Goal: Task Accomplishment & Management: Complete application form

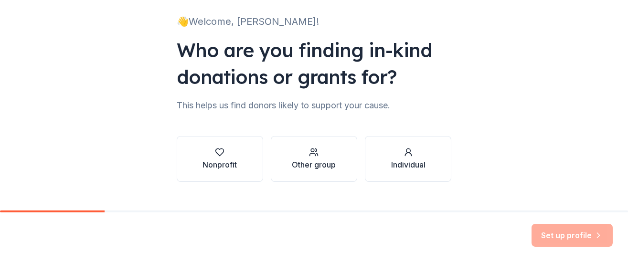
scroll to position [79, 0]
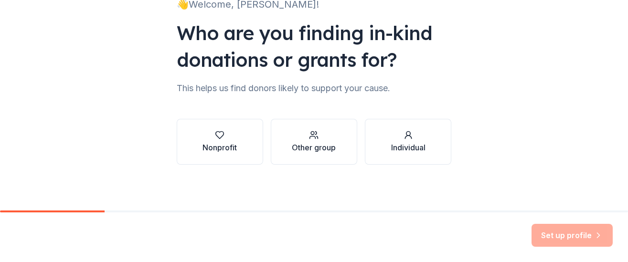
click at [298, 150] on div "Other group" at bounding box center [314, 147] width 44 height 11
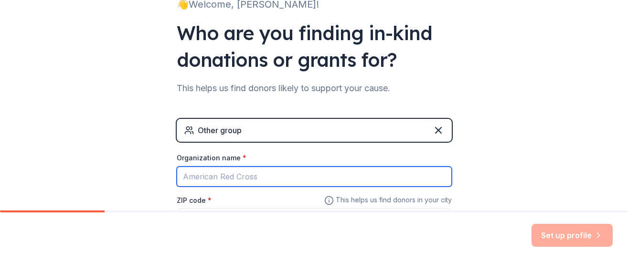
click at [339, 177] on input "Organization name *" at bounding box center [314, 177] width 275 height 20
type input "p"
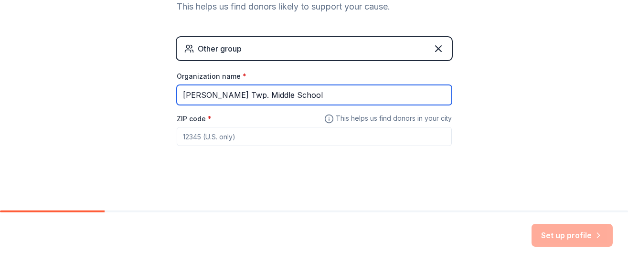
scroll to position [161, 0]
type input "Peters Twp. Middle School"
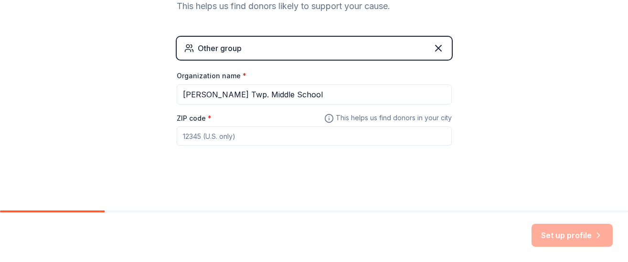
click at [271, 140] on input "ZIP code *" at bounding box center [314, 135] width 275 height 19
type input "15317"
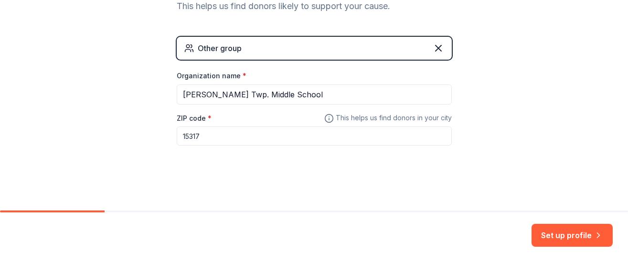
click at [561, 236] on button "Set up profile" at bounding box center [571, 235] width 81 height 23
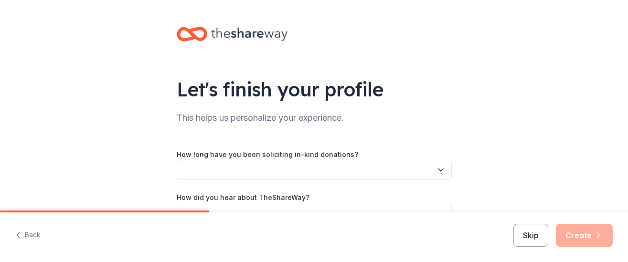
click at [439, 169] on icon "button" at bounding box center [440, 170] width 5 height 2
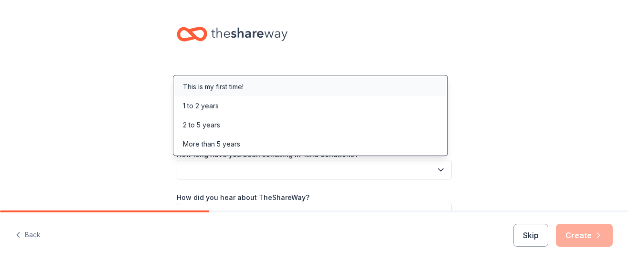
click at [229, 87] on div "This is my first time!" at bounding box center [213, 86] width 61 height 11
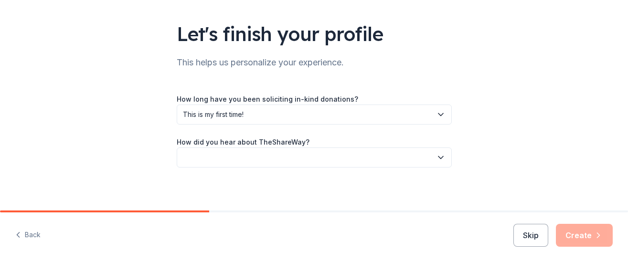
scroll to position [58, 0]
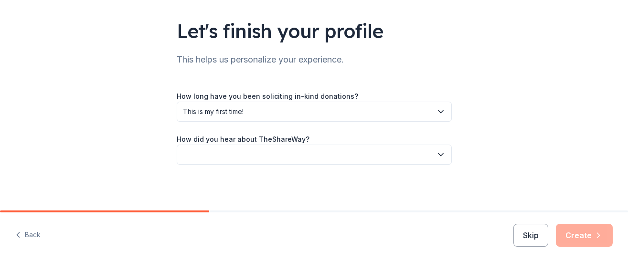
click at [438, 157] on icon "button" at bounding box center [441, 155] width 10 height 10
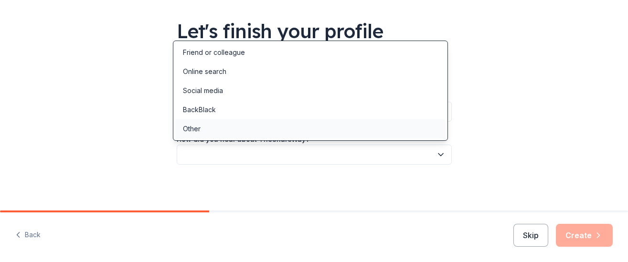
click at [197, 130] on div "Other" at bounding box center [192, 128] width 18 height 11
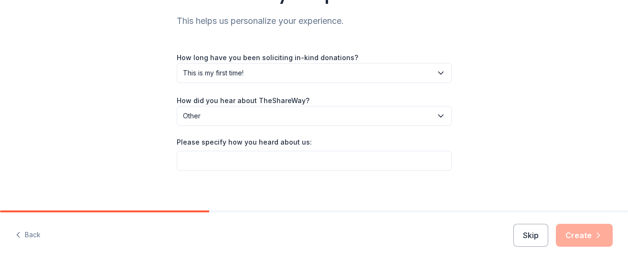
scroll to position [103, 0]
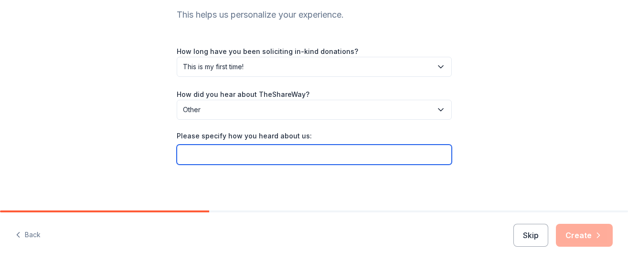
click at [298, 157] on input "Please specify how you heard about us:" at bounding box center [314, 155] width 275 height 20
type input "Saw online"
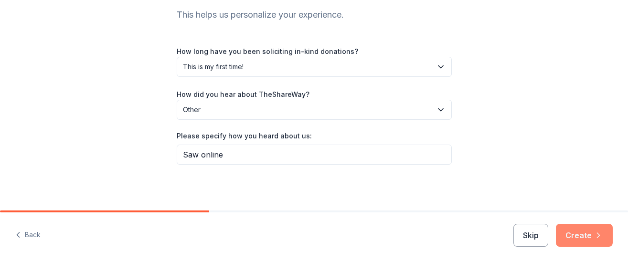
click at [572, 235] on button "Create" at bounding box center [584, 235] width 57 height 23
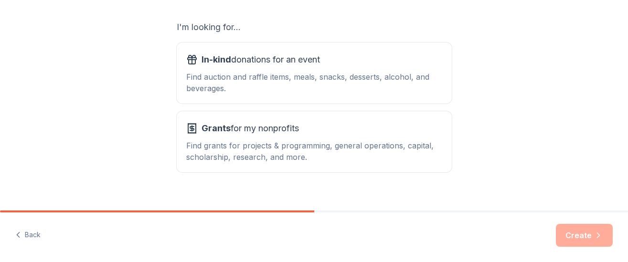
scroll to position [175, 0]
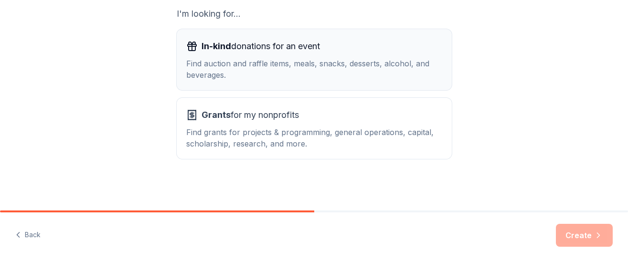
click at [293, 66] on div "Find auction and raffle items, meals, snacks, desserts, alcohol, and beverages." at bounding box center [314, 69] width 256 height 23
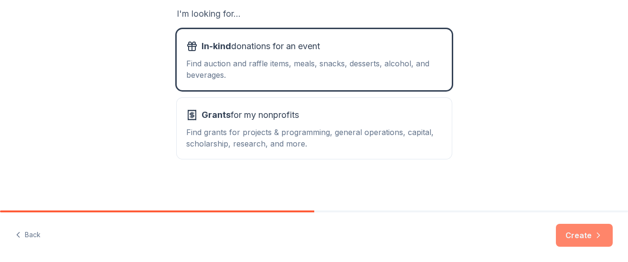
click at [579, 233] on button "Create" at bounding box center [584, 235] width 57 height 23
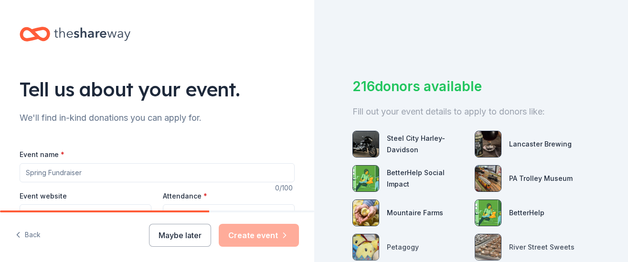
click at [87, 175] on input "Event name *" at bounding box center [157, 172] width 275 height 19
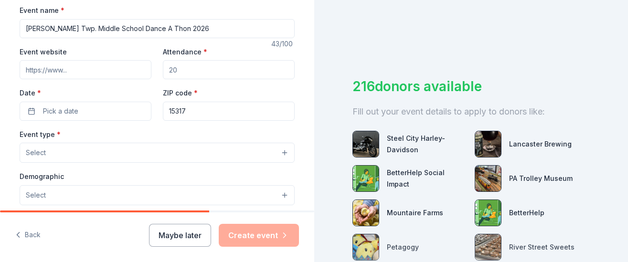
scroll to position [138, 0]
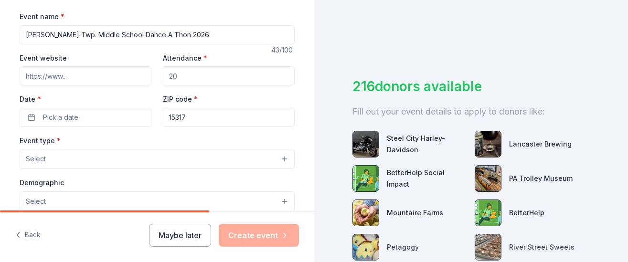
type input "[PERSON_NAME] Twp. Middle School Dance A Thon 2026"
click at [110, 76] on input "Event website" at bounding box center [86, 75] width 132 height 19
click at [198, 78] on input "Attendance *" at bounding box center [229, 75] width 132 height 19
type input "400"
click at [98, 118] on button "Pick a date" at bounding box center [86, 117] width 132 height 19
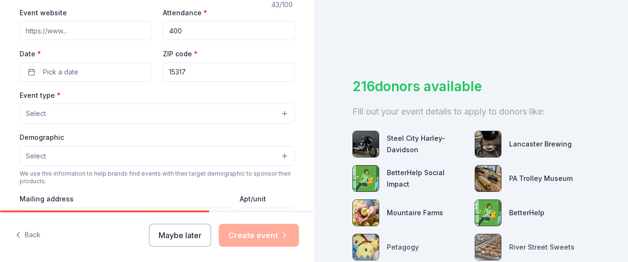
scroll to position [185, 0]
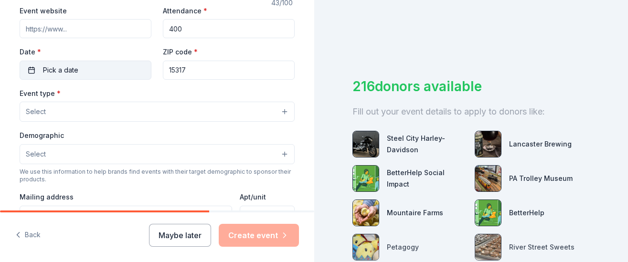
click at [56, 68] on span "Pick a date" at bounding box center [60, 69] width 35 height 11
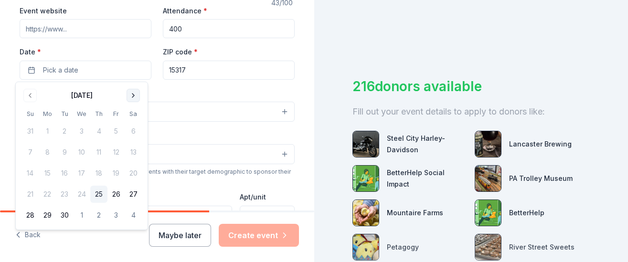
click at [132, 94] on button "Go to next month" at bounding box center [132, 95] width 13 height 13
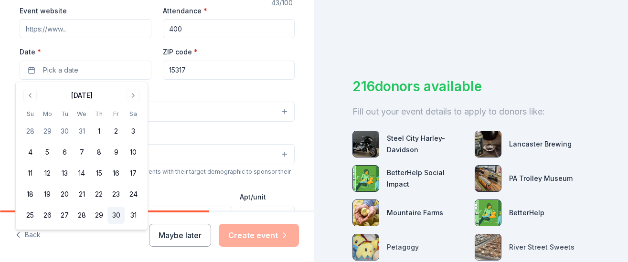
click at [113, 214] on button "30" at bounding box center [115, 215] width 17 height 17
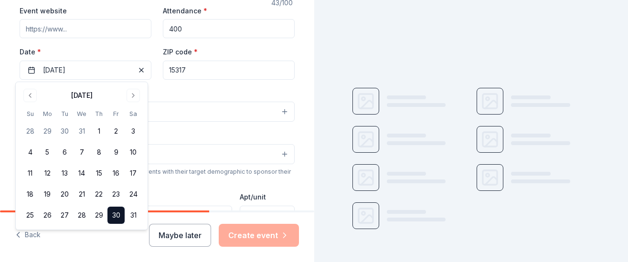
click at [195, 110] on button "Select" at bounding box center [157, 112] width 275 height 20
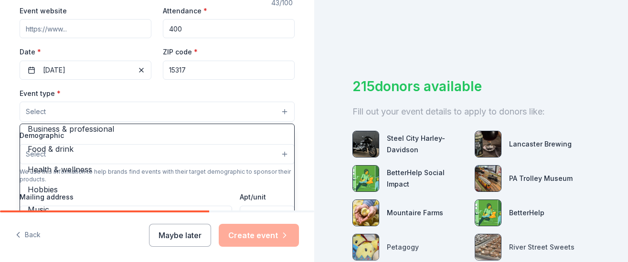
scroll to position [32, 0]
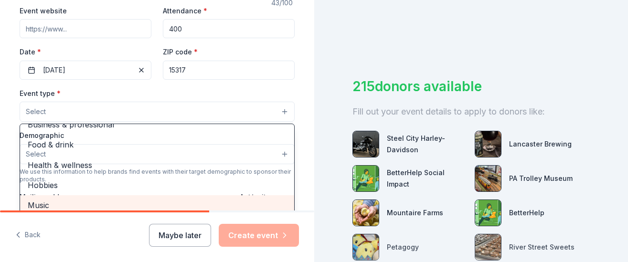
click at [38, 206] on span "Music" at bounding box center [157, 205] width 259 height 12
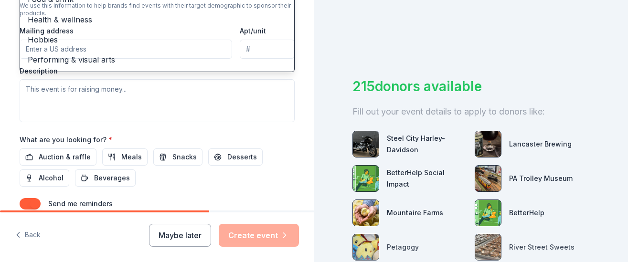
scroll to position [367, 0]
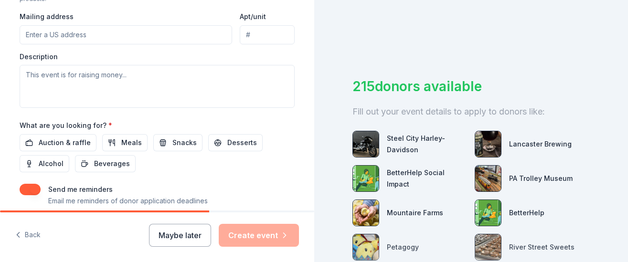
scroll to position [192, 0]
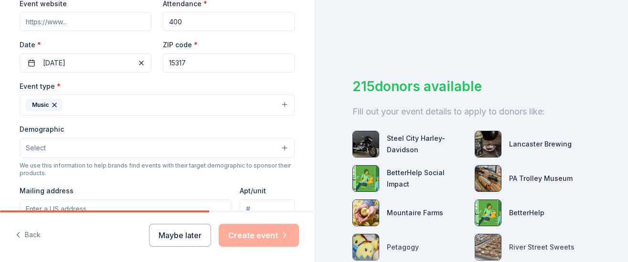
click at [232, 152] on button "Select" at bounding box center [157, 148] width 275 height 20
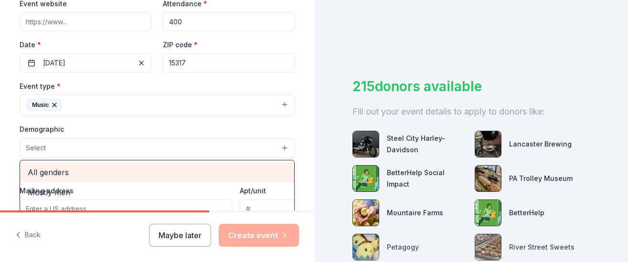
click at [57, 170] on span "All genders" at bounding box center [157, 172] width 259 height 12
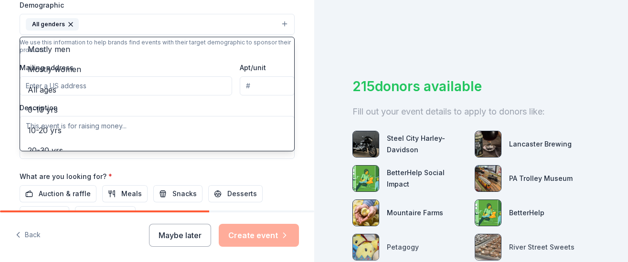
scroll to position [361, 0]
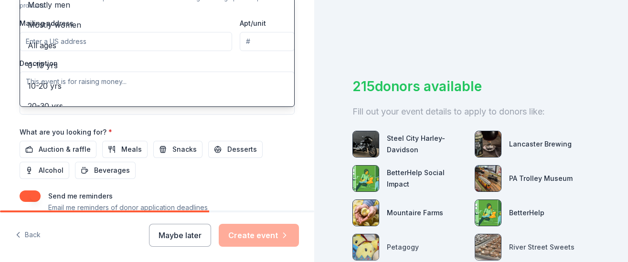
click at [239, 129] on div "Event name * Peters Twp. Middle School Dance A Thon 2026 43 /100 Event website …" at bounding box center [157, 9] width 275 height 443
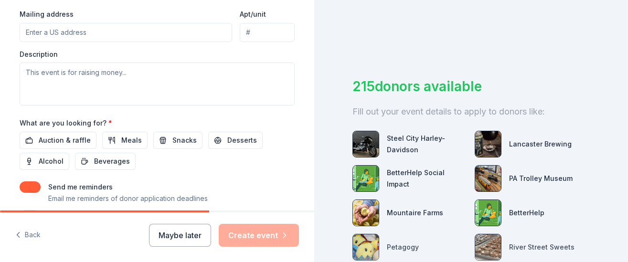
scroll to position [372, 0]
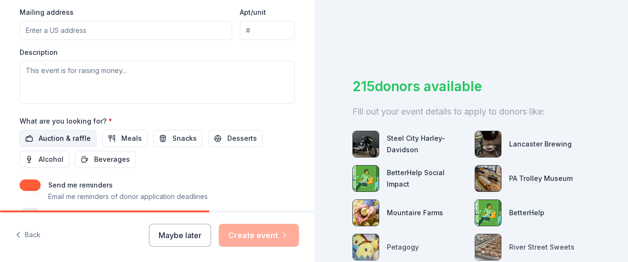
click at [46, 137] on span "Auction & raffle" at bounding box center [65, 138] width 52 height 11
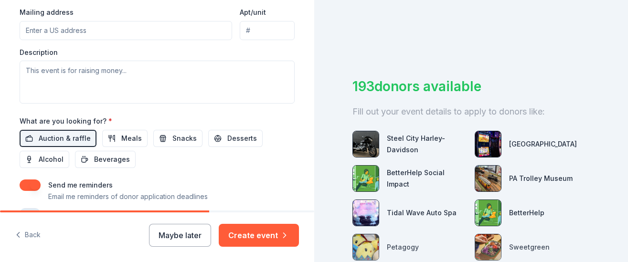
click at [98, 30] on input "Mailing address" at bounding box center [126, 30] width 212 height 19
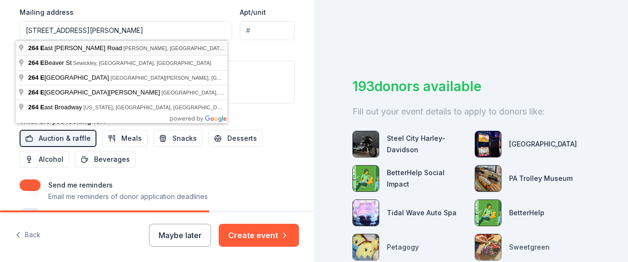
type input "264 East McMurray Road, McMurray, PA, 15317"
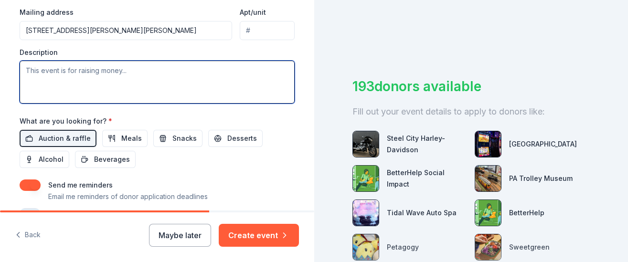
click at [188, 82] on textarea at bounding box center [157, 82] width 275 height 43
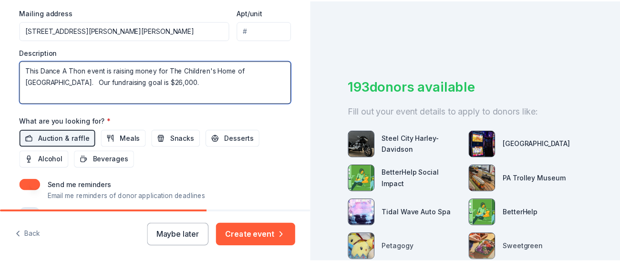
scroll to position [427, 0]
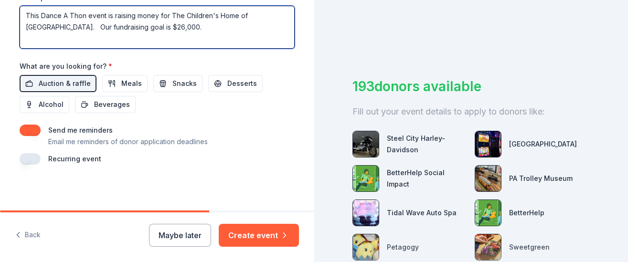
click at [162, 30] on textarea "This Dance A Thon event is raising money for The Children's Home of Pittsburgh.…" at bounding box center [157, 27] width 275 height 43
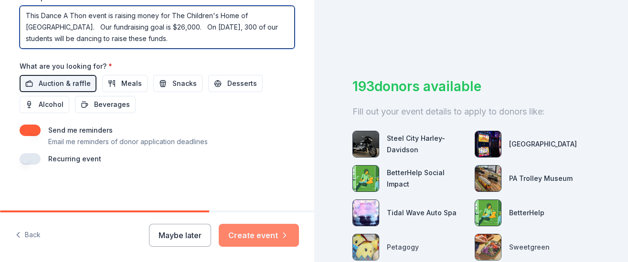
type textarea "This Dance A Thon event is raising money for The Children's Home of Pittsburgh.…"
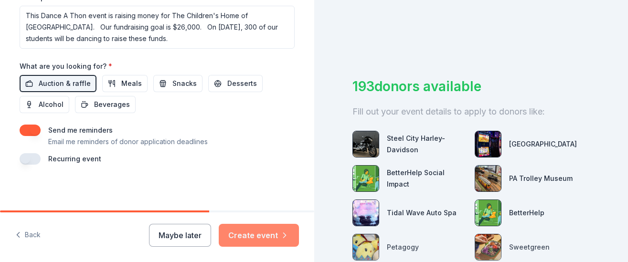
click at [270, 236] on button "Create event" at bounding box center [259, 235] width 80 height 23
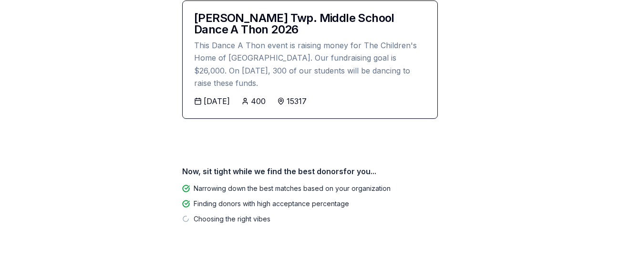
scroll to position [179, 0]
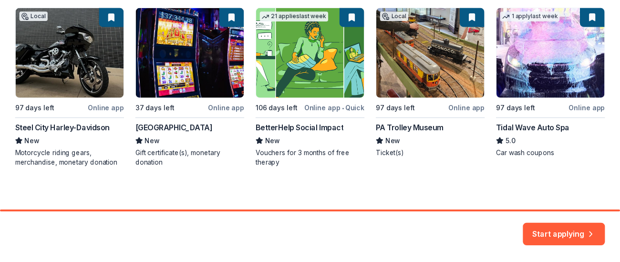
scroll to position [191, 0]
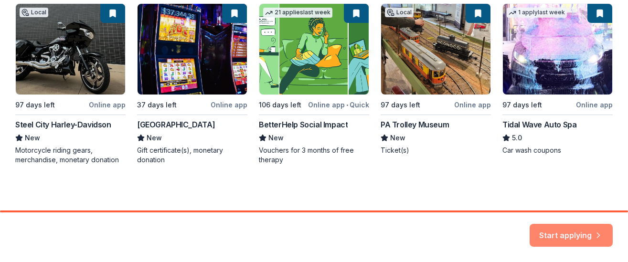
click at [571, 231] on button "Start applying" at bounding box center [570, 229] width 83 height 23
click at [575, 233] on div "Start applying" at bounding box center [570, 235] width 83 height 23
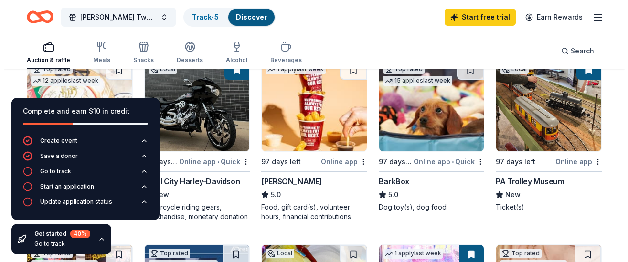
scroll to position [305, 0]
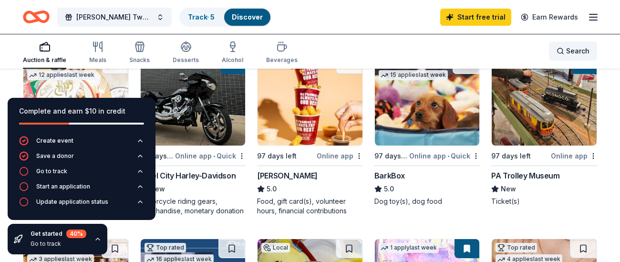
click at [570, 49] on span "Search" at bounding box center [578, 50] width 23 height 11
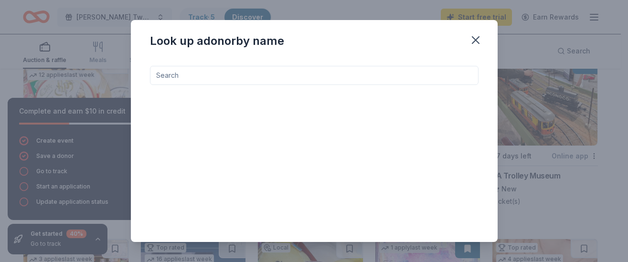
click at [265, 74] on input at bounding box center [314, 75] width 328 height 19
type input "f"
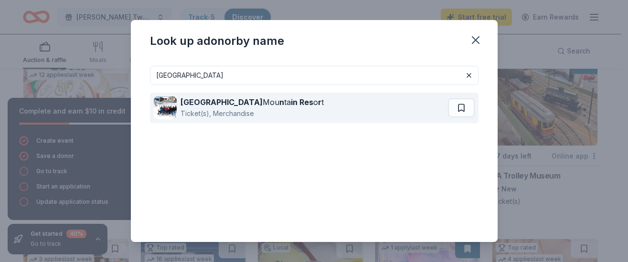
type input "Seven Springs"
click at [232, 105] on strong "Seven Springs" at bounding box center [221, 102] width 82 height 10
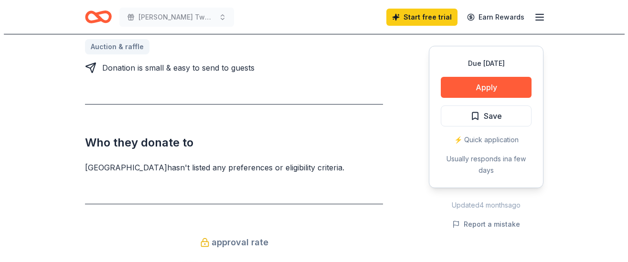
scroll to position [444, 0]
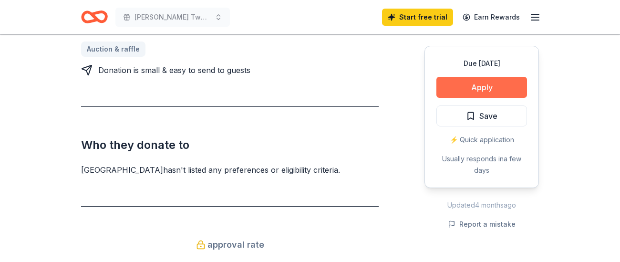
click at [491, 85] on button "Apply" at bounding box center [482, 87] width 91 height 21
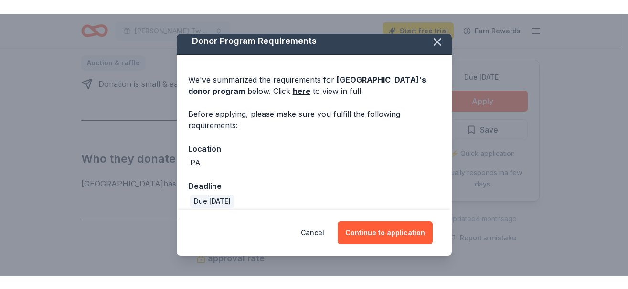
scroll to position [16, 0]
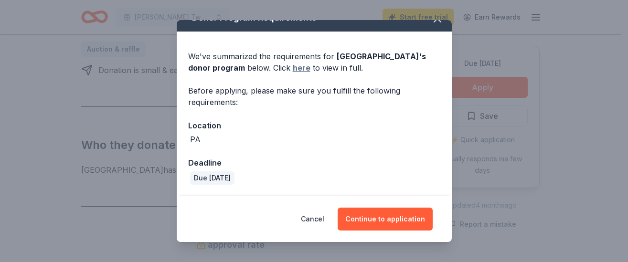
click at [310, 68] on link "here" at bounding box center [302, 67] width 18 height 11
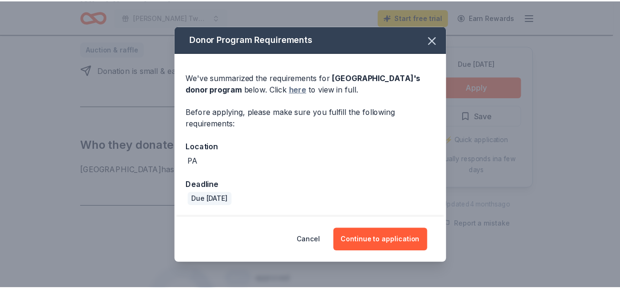
scroll to position [0, 0]
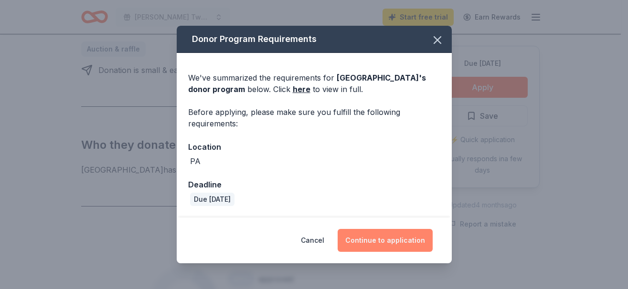
click at [386, 241] on button "Continue to application" at bounding box center [384, 240] width 95 height 23
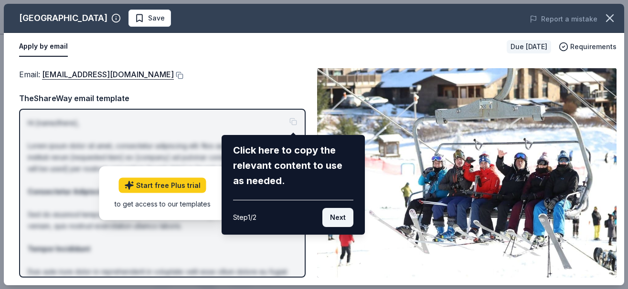
click at [336, 218] on button "Next" at bounding box center [337, 217] width 31 height 19
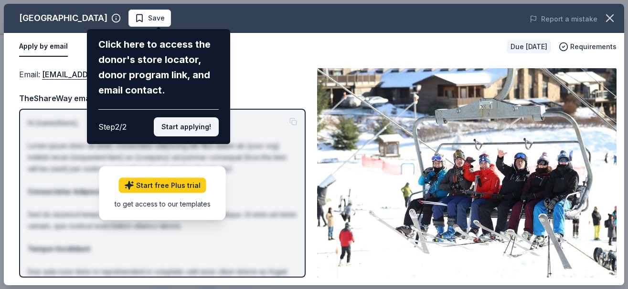
click at [191, 126] on button "Start applying!" at bounding box center [186, 126] width 65 height 19
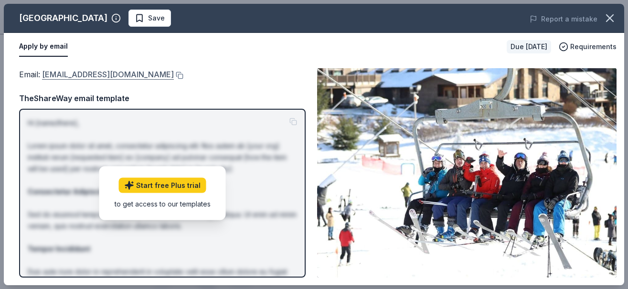
click at [121, 74] on link "[EMAIL_ADDRESS][DOMAIN_NAME]" at bounding box center [108, 74] width 132 height 12
click at [119, 73] on link "[EMAIL_ADDRESS][DOMAIN_NAME]" at bounding box center [108, 74] width 132 height 12
click at [620, 141] on div "[GEOGRAPHIC_DATA] Save Report a mistake Apply by email Due [DATE] Requirements …" at bounding box center [314, 144] width 628 height 289
